Goal: Book appointment/travel/reservation

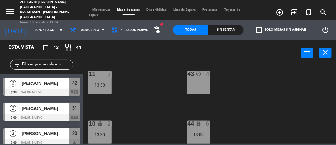
scroll to position [202, 0]
click at [203, 88] on div "43 block 4" at bounding box center [198, 82] width 23 height 23
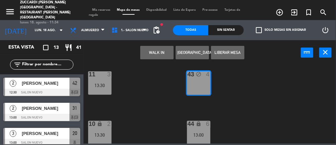
click at [259, 93] on div "30 2 13:00 31 2 13:00 32 2 13:00 20 3 13:00 21 2 13:30 40 block 4 13 2 13:00 41…" at bounding box center [211, 104] width 249 height 80
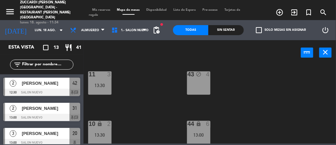
click at [201, 132] on div "13:00" at bounding box center [198, 134] width 23 height 5
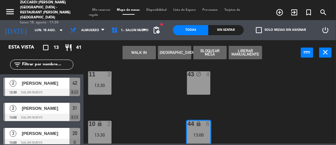
click at [202, 85] on div "43 block 4" at bounding box center [198, 82] width 23 height 23
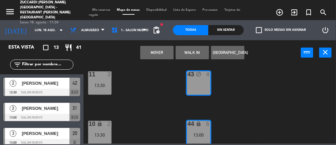
click at [149, 51] on button "Mover" at bounding box center [156, 52] width 33 height 13
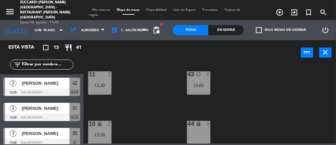
click at [204, 87] on div "13:00" at bounding box center [198, 85] width 23 height 5
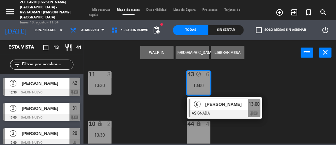
click at [203, 133] on div "44 lock 4" at bounding box center [198, 132] width 23 height 23
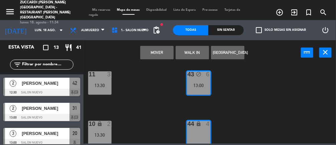
click at [153, 52] on button "Mover" at bounding box center [156, 52] width 33 height 13
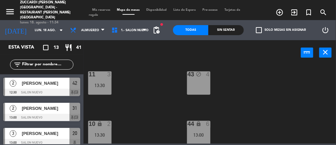
scroll to position [203, 0]
click at [95, 126] on div "10 lock 2" at bounding box center [99, 123] width 23 height 7
click at [256, 99] on div "30 2 13:00 31 2 13:00 32 2 13:00 20 3 13:00 21 2 13:30 40 block 4 13 2 13:00 41…" at bounding box center [211, 104] width 249 height 80
click at [205, 85] on div "43 block 4" at bounding box center [198, 82] width 23 height 23
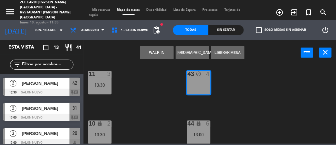
click at [264, 92] on div "30 2 13:00 31 2 13:00 32 2 13:00 20 3 13:00 21 2 13:30 40 block 4 13 2 13:00 41…" at bounding box center [211, 104] width 249 height 80
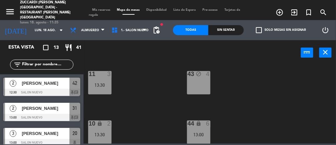
click at [98, 83] on div "13:30" at bounding box center [99, 85] width 23 height 5
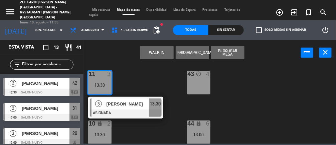
click at [266, 86] on div "30 2 13:00 31 2 13:00 32 2 13:00 20 3 13:00 21 2 13:30 40 block 4 13 2 13:00 41…" at bounding box center [211, 104] width 249 height 80
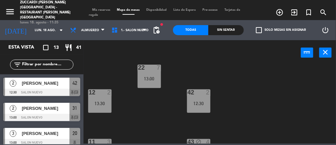
scroll to position [135, 0]
click at [200, 103] on div "12:30" at bounding box center [198, 103] width 23 height 5
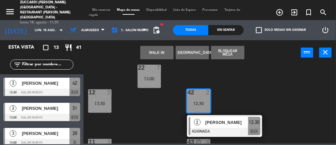
click at [263, 80] on div "30 2 13:00 31 2 13:00 32 2 13:00 20 3 13:00 21 2 13:30 40 block 4 13 2 13:00 41…" at bounding box center [211, 104] width 249 height 80
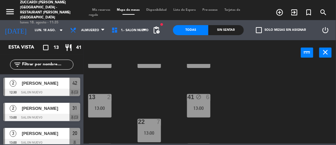
scroll to position [83, 0]
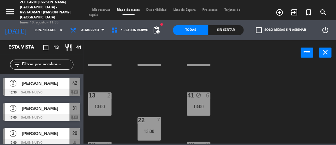
click at [199, 106] on div "13:00" at bounding box center [198, 106] width 23 height 5
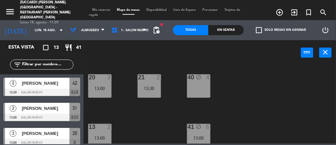
scroll to position [52, 0]
